Goal: Transaction & Acquisition: Purchase product/service

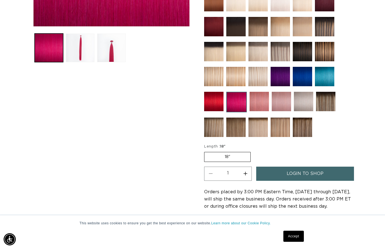
scroll to position [208, 0]
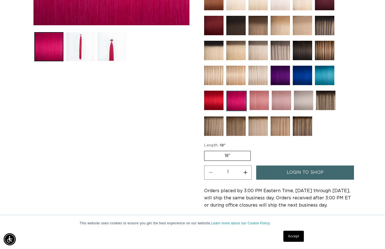
click at [244, 154] on label "18" Variant sold out or unavailable" at bounding box center [227, 156] width 47 height 10
click at [206, 150] on input "18" Variant sold out or unavailable" at bounding box center [206, 150] width 0 height 0
click at [242, 157] on label "18" Variant sold out or unavailable" at bounding box center [227, 156] width 47 height 10
click at [206, 150] on input "18" Variant sold out or unavailable" at bounding box center [206, 150] width 0 height 0
